Goal: Task Accomplishment & Management: Manage account settings

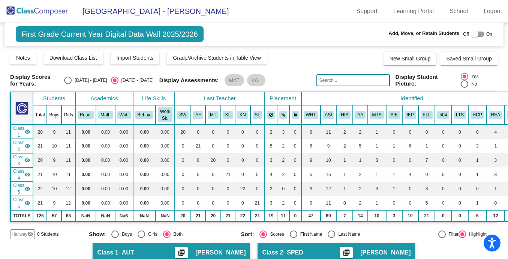
click at [37, 13] on img at bounding box center [37, 11] width 75 height 22
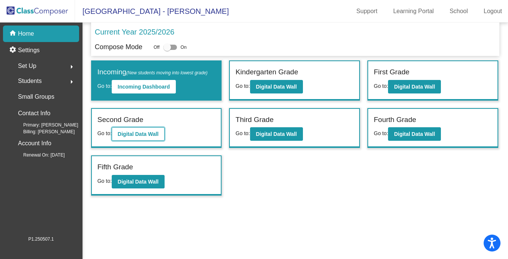
click at [146, 133] on b "Digital Data Wall" at bounding box center [138, 134] width 41 height 6
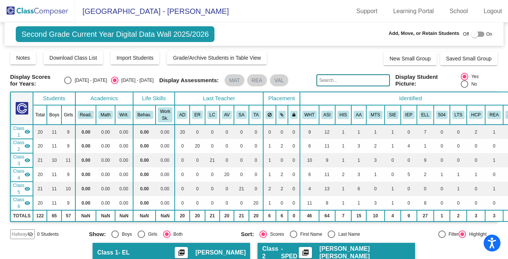
click at [335, 82] on input "text" at bounding box center [352, 80] width 73 height 12
paste input "1116969"
type input "1116969"
click at [44, 10] on img at bounding box center [37, 11] width 75 height 22
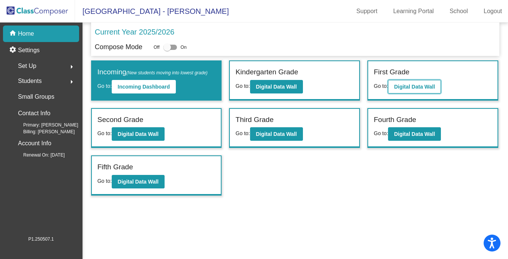
click at [412, 85] on b "Digital Data Wall" at bounding box center [414, 87] width 41 height 6
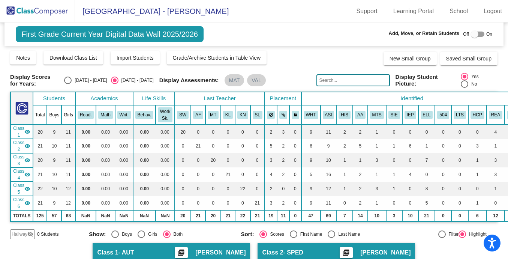
click at [334, 82] on input "text" at bounding box center [352, 80] width 73 height 12
paste input "1116969"
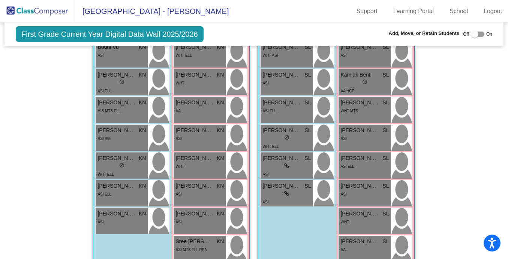
scroll to position [904, 0]
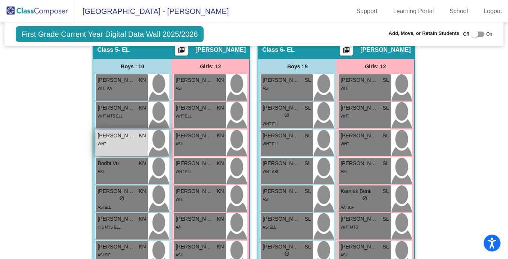
type input "1116969"
click at [126, 145] on div "WHT" at bounding box center [121, 143] width 48 height 8
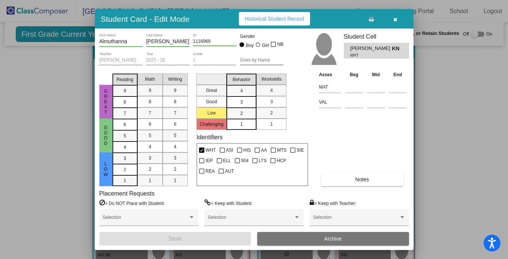
click at [371, 182] on button "Notes" at bounding box center [362, 178] width 82 height 13
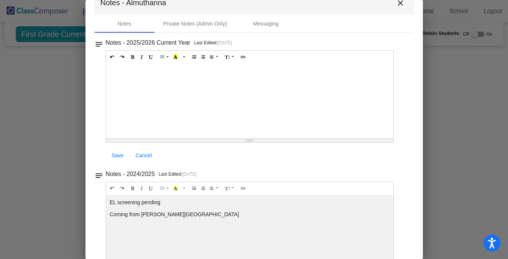
scroll to position [0, 0]
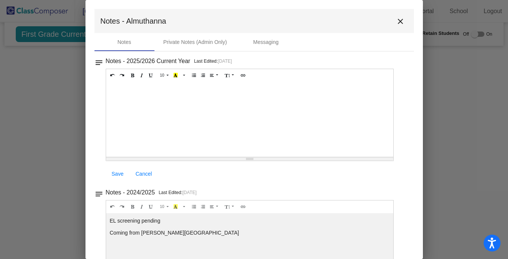
click at [398, 19] on mat-icon "close" at bounding box center [400, 21] width 9 height 9
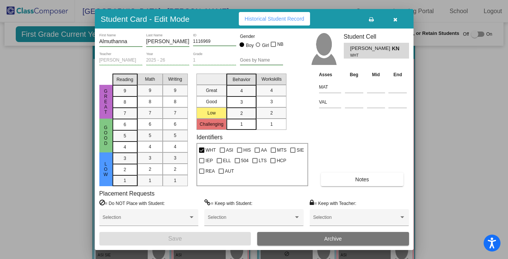
click at [396, 20] on icon "button" at bounding box center [395, 19] width 4 height 5
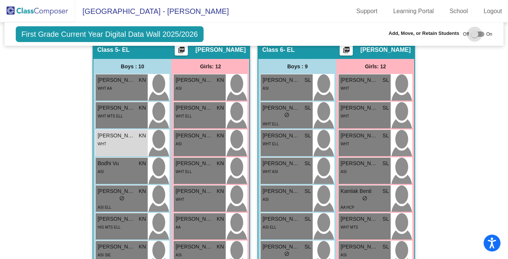
click at [473, 31] on div at bounding box center [474, 33] width 7 height 7
checkbox input "true"
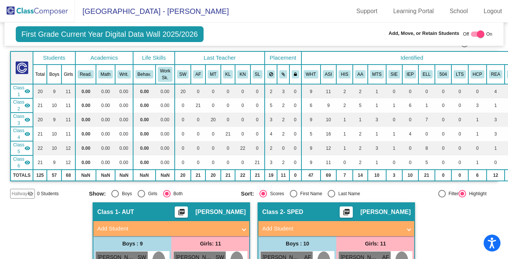
scroll to position [28, 0]
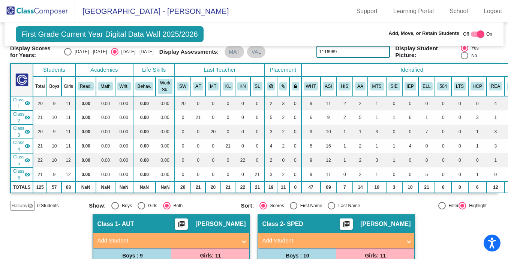
click at [25, 103] on mat-icon "visibility" at bounding box center [27, 103] width 6 height 6
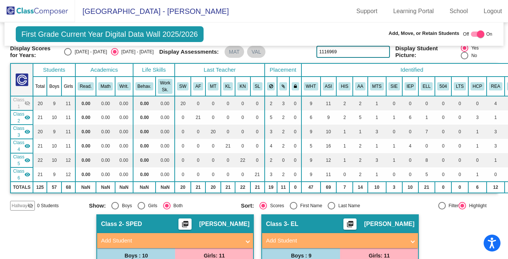
click at [27, 116] on mat-icon "visibility" at bounding box center [27, 117] width 6 height 6
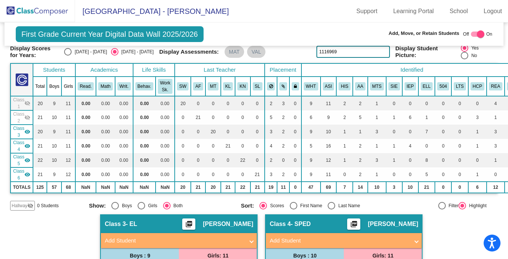
click at [27, 132] on mat-icon "visibility" at bounding box center [27, 132] width 6 height 6
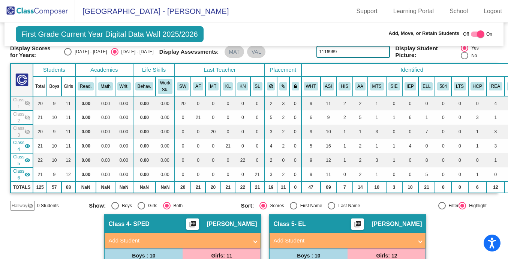
click at [28, 149] on mat-icon "visibility" at bounding box center [27, 146] width 6 height 6
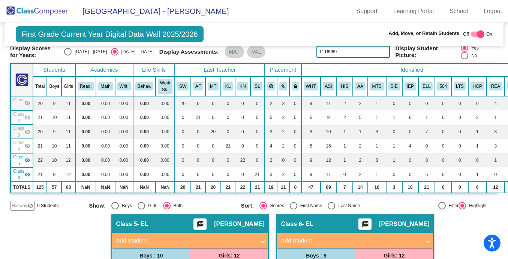
click at [28, 178] on div "Class 6 visibility" at bounding box center [21, 173] width 17 height 13
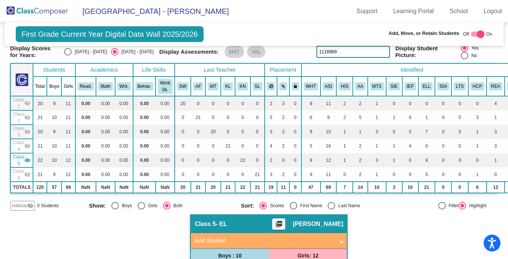
click at [32, 206] on mat-icon "visibility_off" at bounding box center [30, 205] width 6 height 6
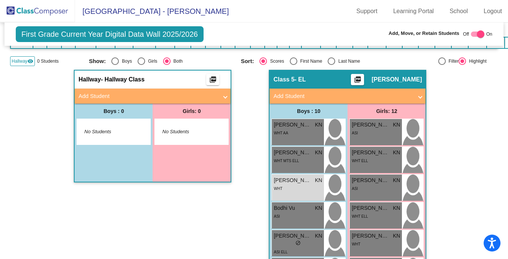
scroll to position [173, 0]
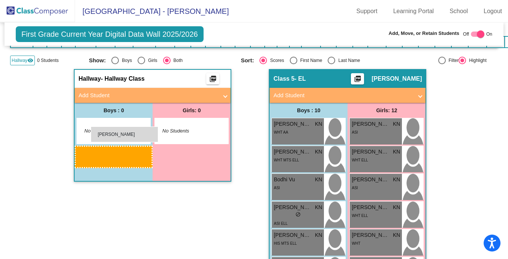
drag, startPoint x: 296, startPoint y: 187, endPoint x: 91, endPoint y: 126, distance: 214.6
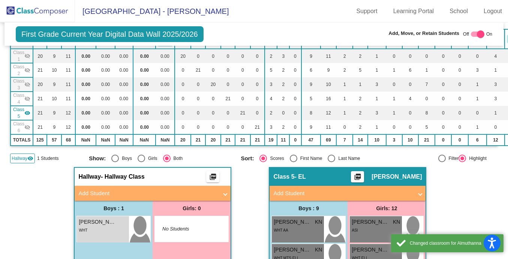
scroll to position [61, 0]
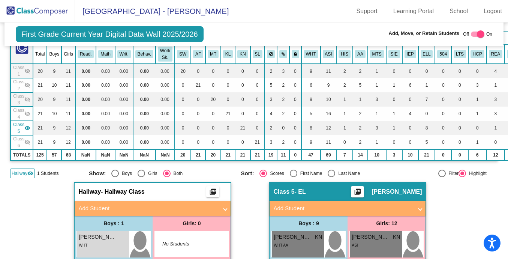
click at [42, 10] on img at bounding box center [37, 11] width 75 height 22
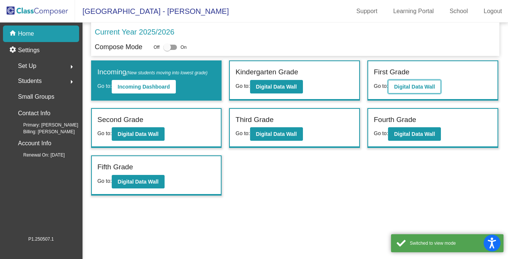
click at [411, 85] on b "Digital Data Wall" at bounding box center [414, 87] width 41 height 6
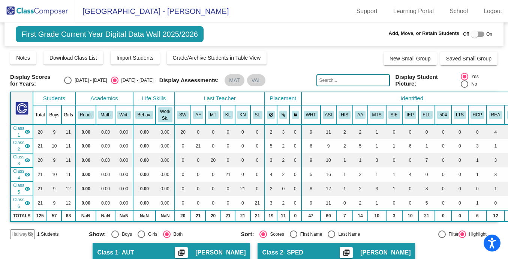
click at [28, 144] on mat-icon "visibility" at bounding box center [27, 146] width 6 height 6
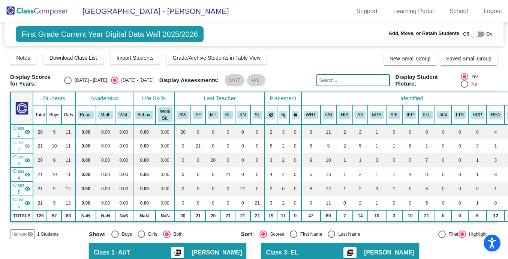
click at [29, 176] on mat-icon "visibility" at bounding box center [27, 174] width 6 height 6
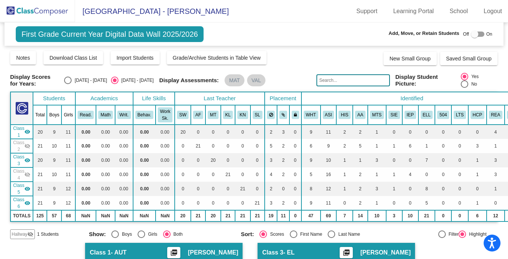
click at [29, 188] on mat-icon "visibility" at bounding box center [27, 188] width 6 height 6
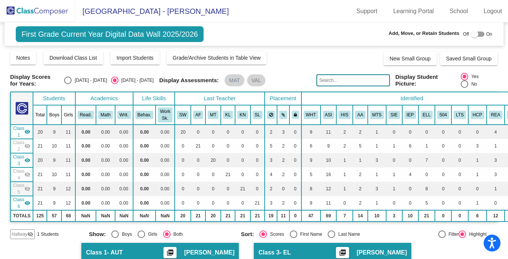
click at [28, 202] on mat-icon "visibility" at bounding box center [27, 203] width 6 height 6
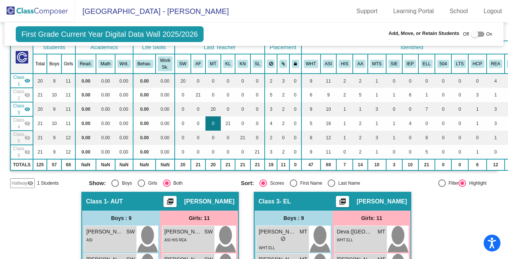
scroll to position [50, 0]
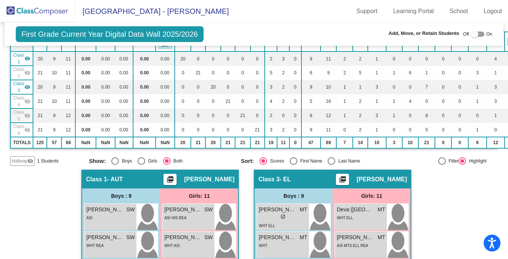
scroll to position [78, 0]
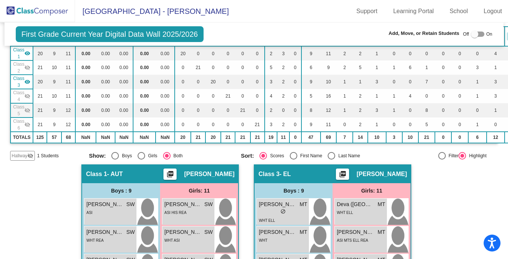
click at [20, 12] on img at bounding box center [37, 11] width 75 height 22
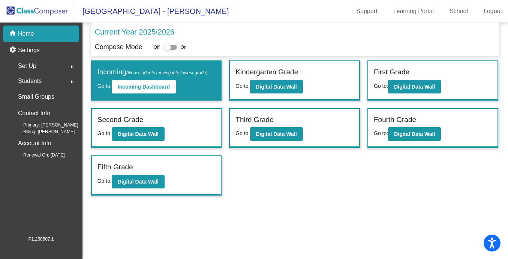
click at [38, 81] on span "Students" at bounding box center [30, 81] width 24 height 10
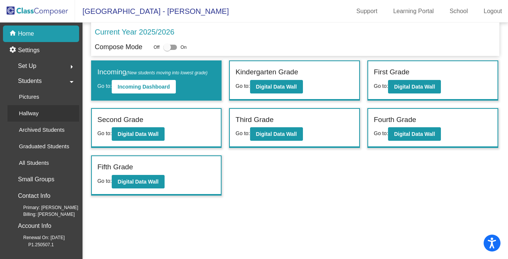
click at [33, 112] on p "Hallway" at bounding box center [29, 113] width 20 height 9
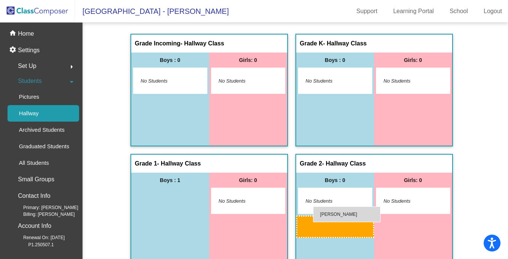
drag, startPoint x: 161, startPoint y: 199, endPoint x: 313, endPoint y: 208, distance: 152.0
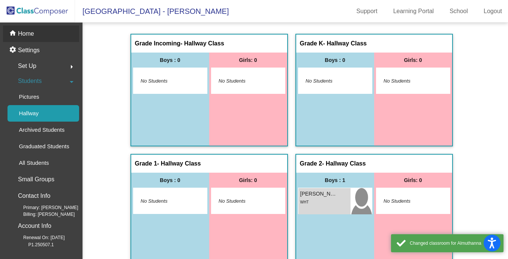
click at [32, 31] on p "Home" at bounding box center [26, 33] width 16 height 9
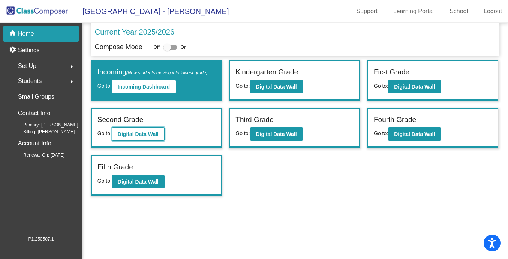
click at [149, 135] on b "Digital Data Wall" at bounding box center [138, 134] width 41 height 6
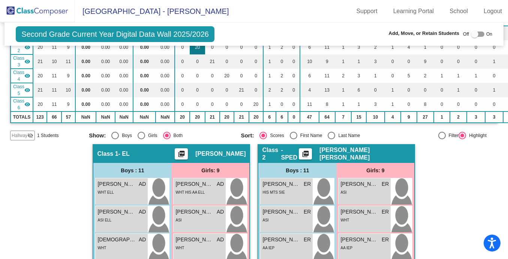
scroll to position [104, 0]
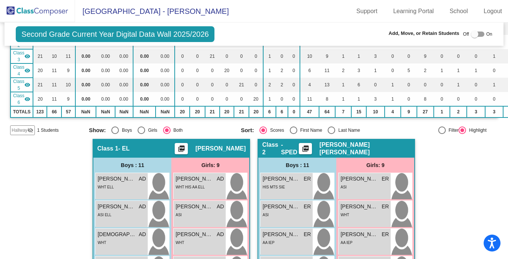
click at [30, 130] on mat-icon "visibility_off" at bounding box center [30, 130] width 6 height 6
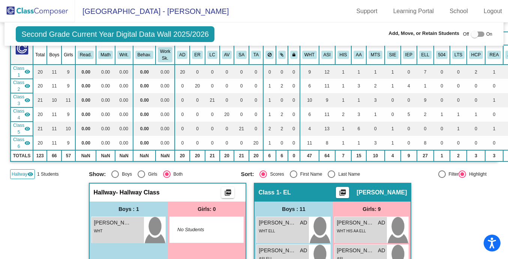
scroll to position [49, 0]
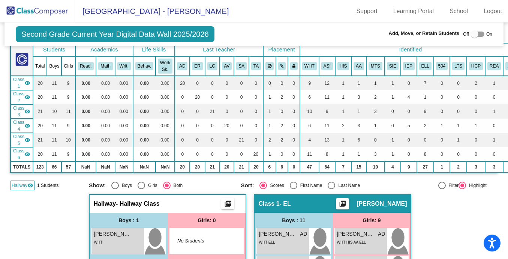
click at [26, 139] on mat-icon "visibility" at bounding box center [27, 140] width 6 height 6
click at [29, 113] on mat-icon "visibility" at bounding box center [27, 111] width 6 height 6
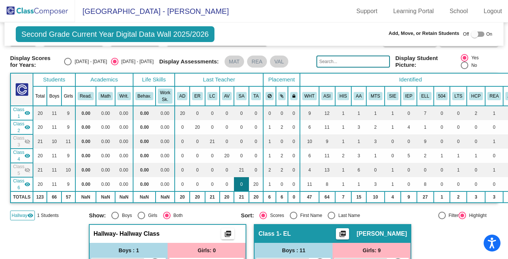
scroll to position [0, 0]
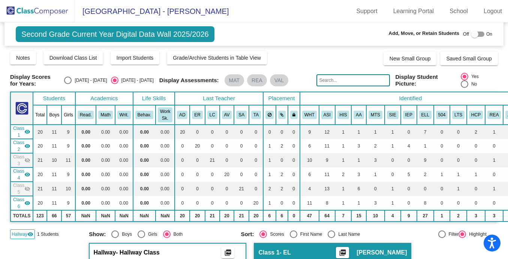
click at [29, 146] on mat-icon "visibility" at bounding box center [27, 146] width 6 height 6
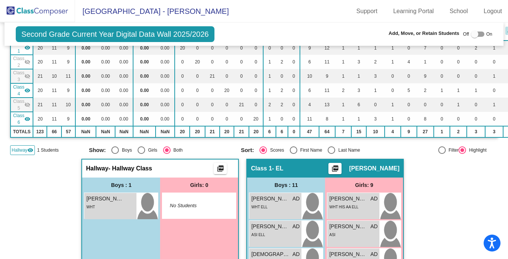
scroll to position [75, 0]
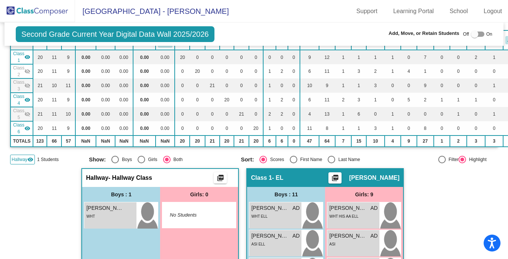
click at [28, 103] on mat-icon "visibility" at bounding box center [27, 100] width 6 height 6
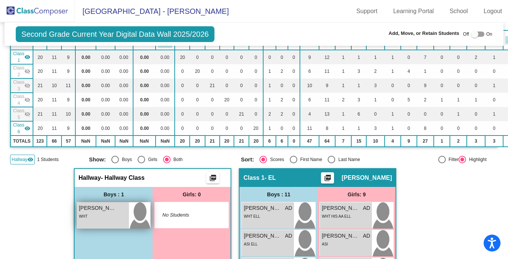
click at [106, 214] on div "WHT" at bounding box center [103, 216] width 48 height 8
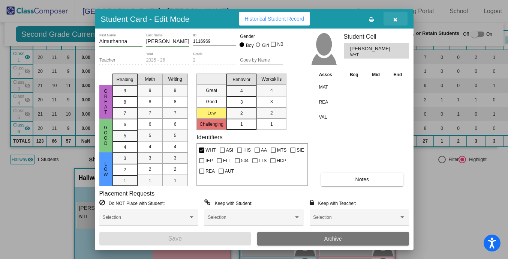
click at [393, 19] on icon "button" at bounding box center [395, 19] width 4 height 5
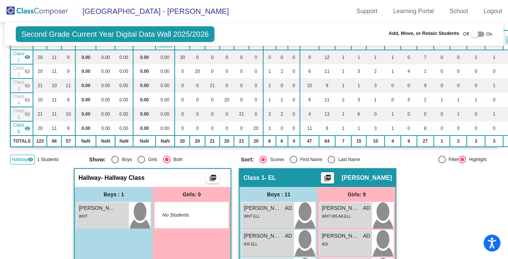
click at [473, 35] on div at bounding box center [474, 33] width 7 height 7
checkbox input "true"
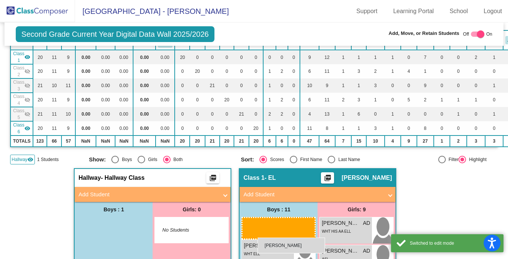
drag, startPoint x: 100, startPoint y: 232, endPoint x: 257, endPoint y: 238, distance: 157.5
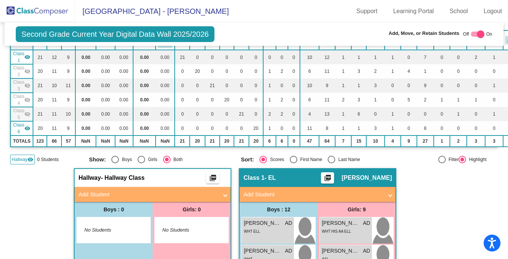
scroll to position [0, 0]
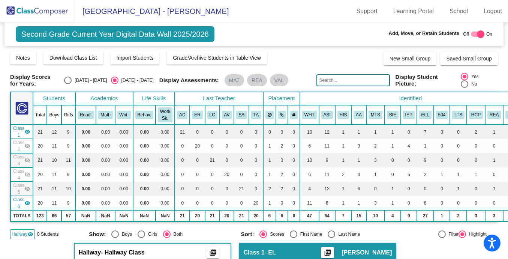
click at [27, 145] on mat-icon "visibility_off" at bounding box center [27, 146] width 6 height 6
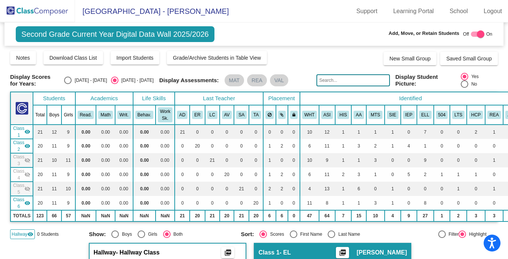
click at [27, 159] on mat-icon "visibility_off" at bounding box center [27, 160] width 6 height 6
click at [27, 174] on mat-icon "visibility_off" at bounding box center [27, 174] width 6 height 6
click at [27, 190] on mat-icon "visibility_off" at bounding box center [27, 188] width 6 height 6
click at [32, 229] on div "Hallway visibility" at bounding box center [22, 234] width 25 height 10
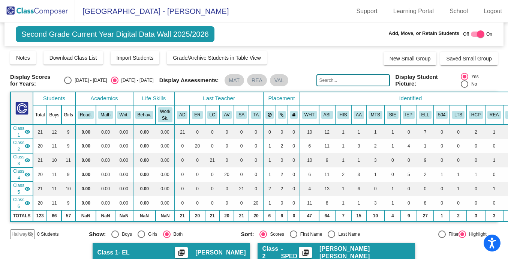
click at [42, 17] on img at bounding box center [37, 11] width 75 height 22
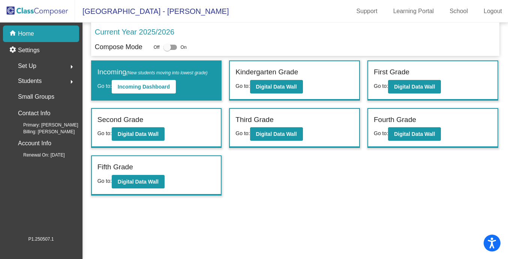
click at [32, 84] on span "Students" at bounding box center [30, 81] width 24 height 10
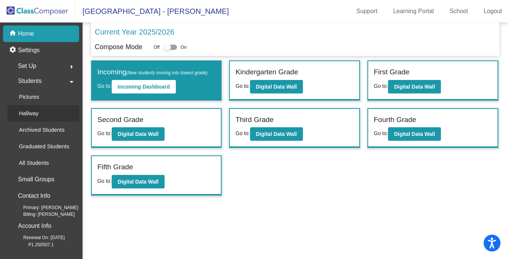
click at [29, 113] on p "Hallway" at bounding box center [29, 113] width 20 height 9
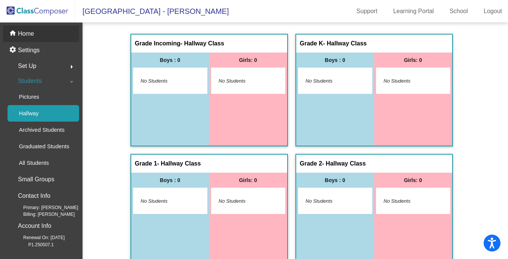
click at [30, 38] on p "Home" at bounding box center [26, 33] width 16 height 9
